Goal: Task Accomplishment & Management: Use online tool/utility

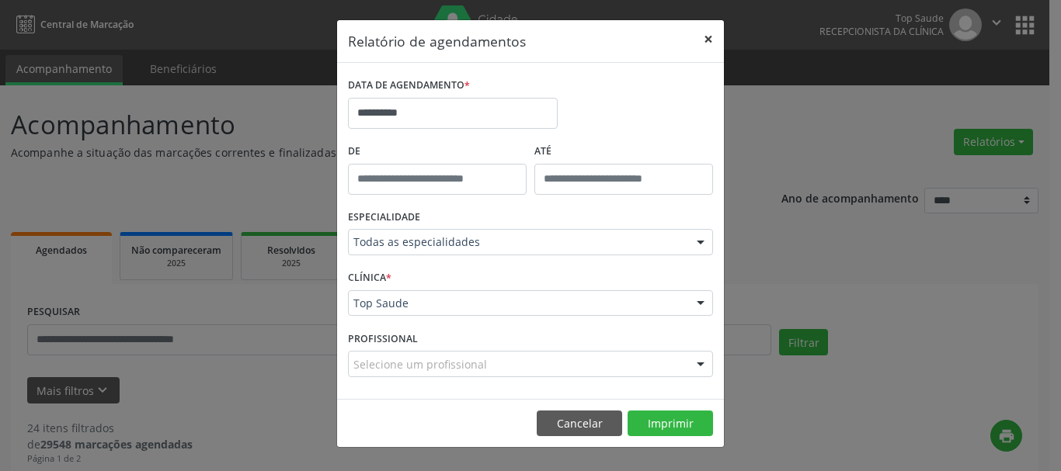
click at [710, 36] on button "×" at bounding box center [708, 39] width 31 height 38
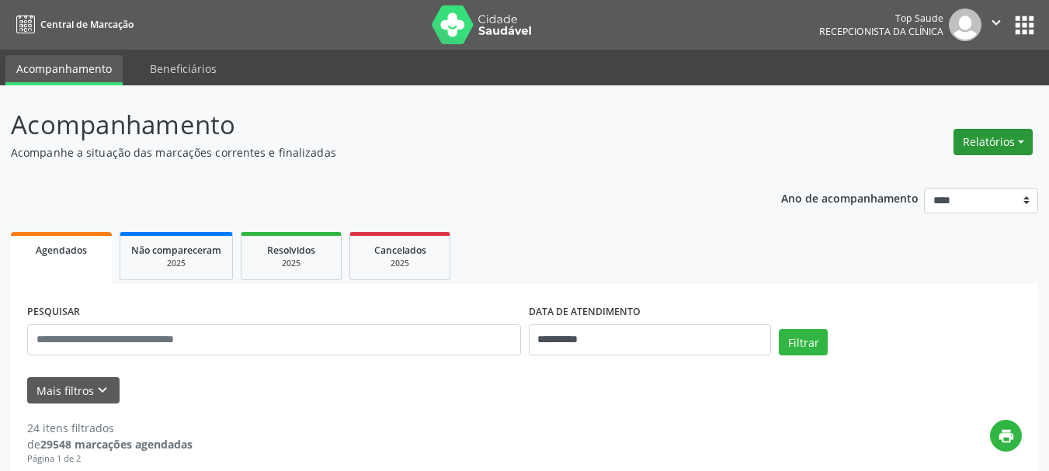
click at [983, 146] on button "Relatórios" at bounding box center [993, 142] width 79 height 26
click at [906, 173] on link "Agendamentos" at bounding box center [950, 176] width 167 height 22
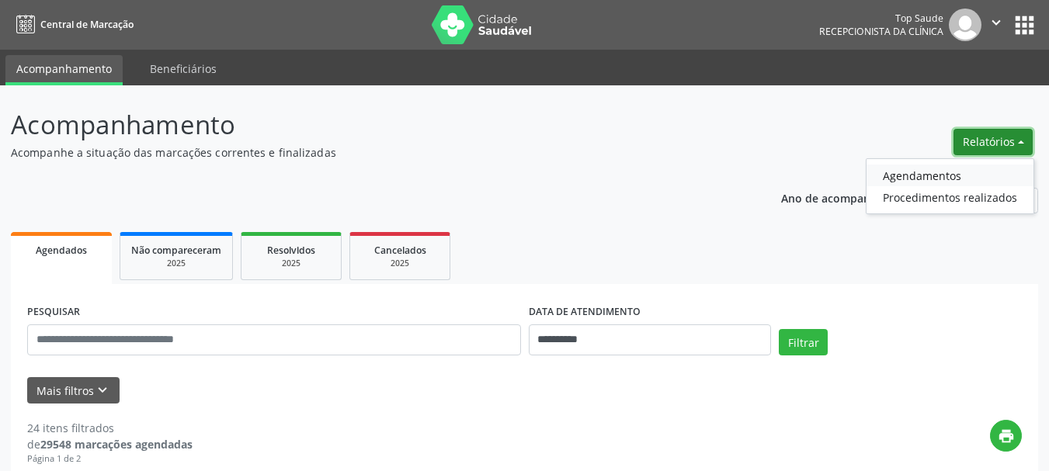
select select "*"
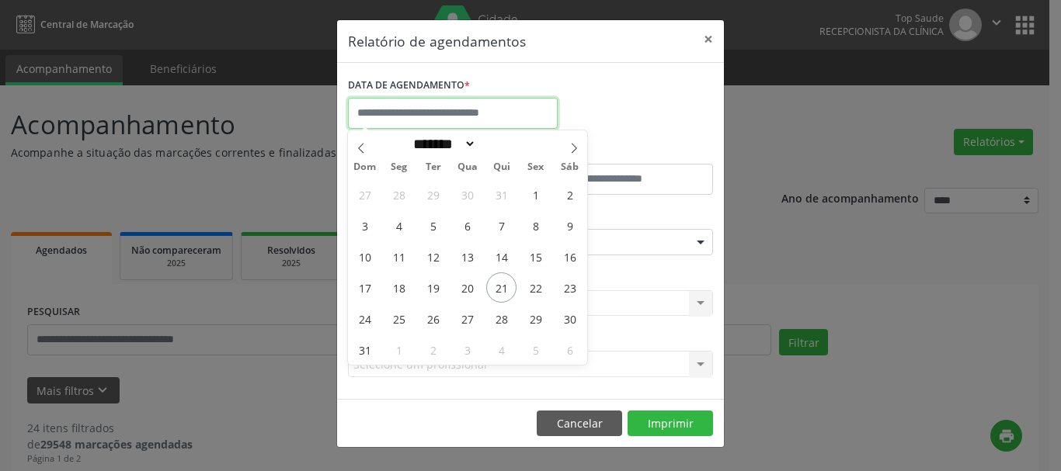
click at [455, 116] on input "text" at bounding box center [453, 113] width 210 height 31
click at [427, 317] on span "26" at bounding box center [433, 319] width 30 height 30
type input "**********"
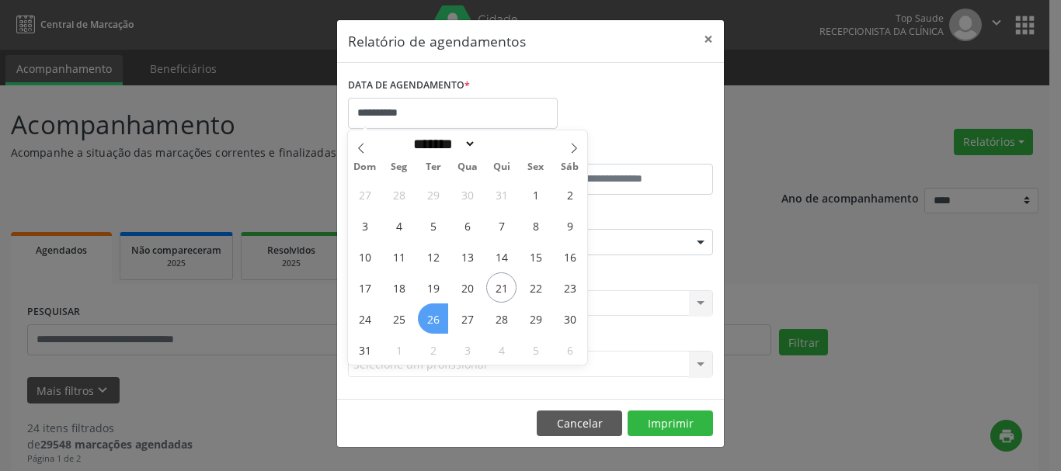
click at [427, 317] on span "26" at bounding box center [433, 319] width 30 height 30
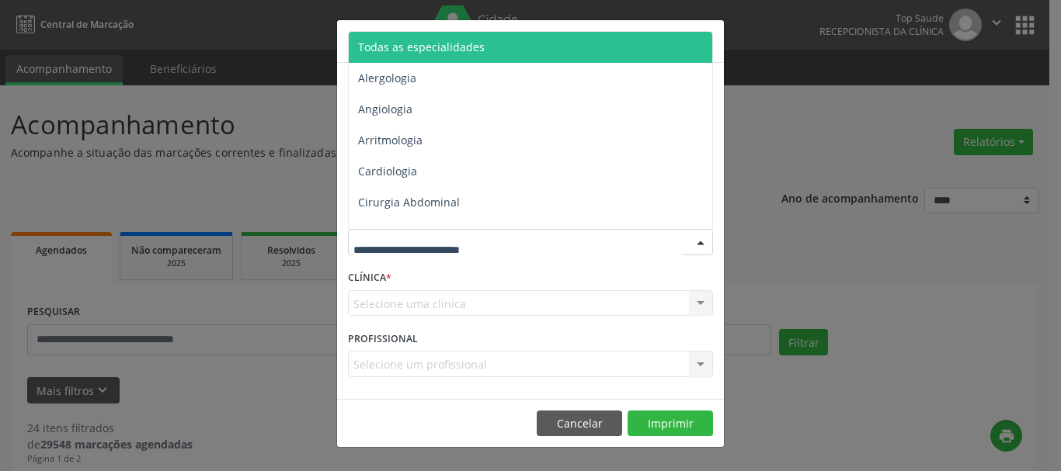
click at [463, 35] on span "Todas as especialidades" at bounding box center [532, 47] width 366 height 31
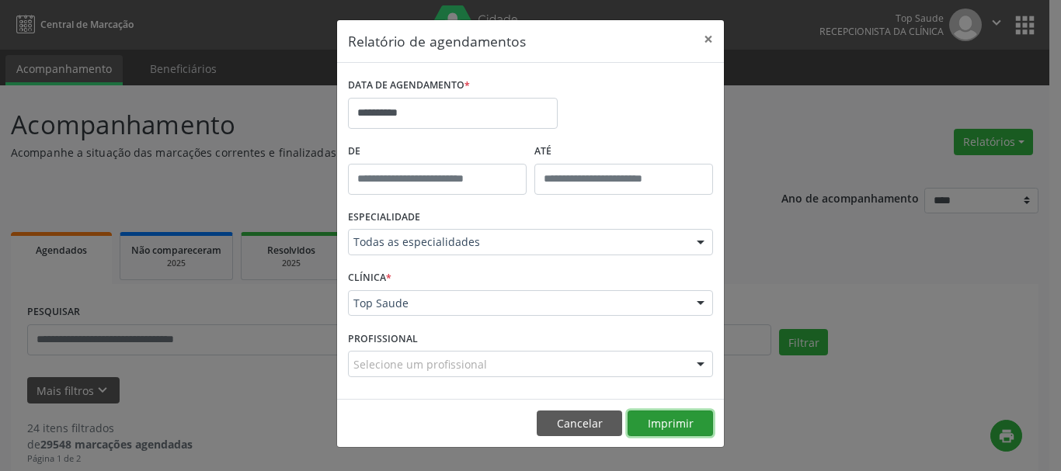
click at [686, 422] on button "Imprimir" at bounding box center [669, 424] width 85 height 26
